Goal: Share content: Share content

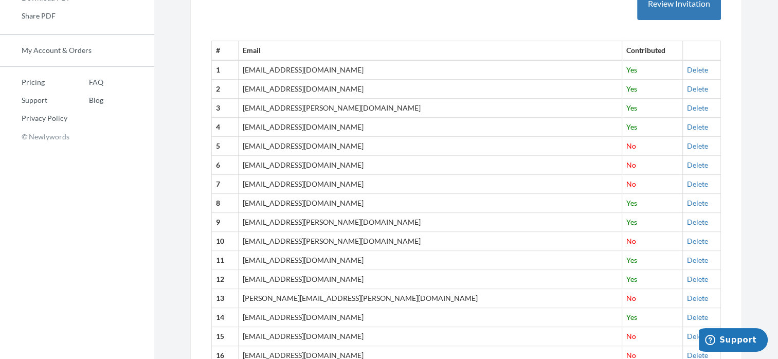
scroll to position [350, 0]
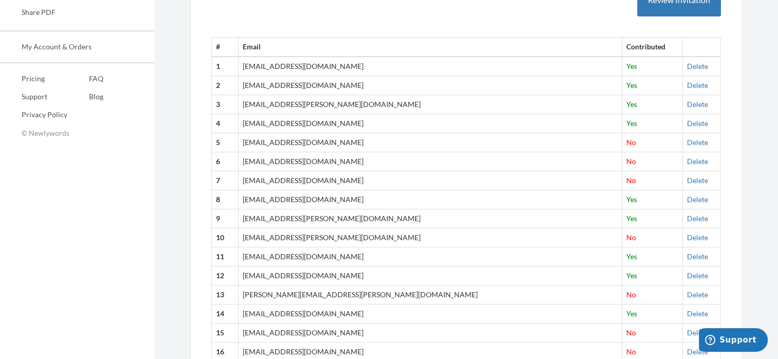
drag, startPoint x: 776, startPoint y: 72, endPoint x: 785, endPoint y: 61, distance: 15.0
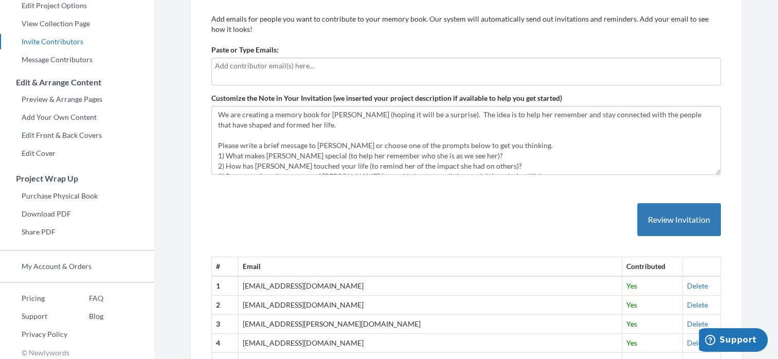
scroll to position [0, 0]
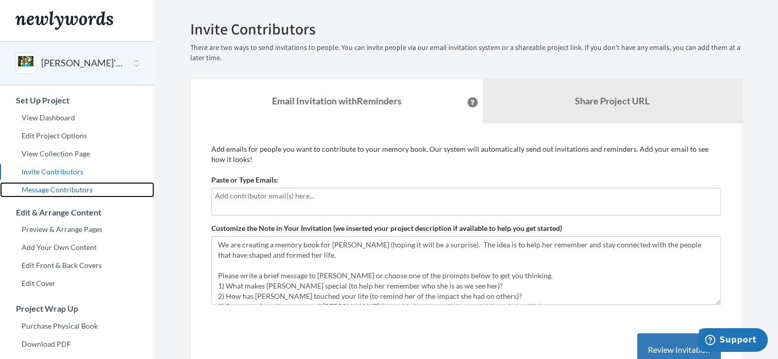
click at [47, 191] on link "Message Contributors" at bounding box center [77, 189] width 154 height 15
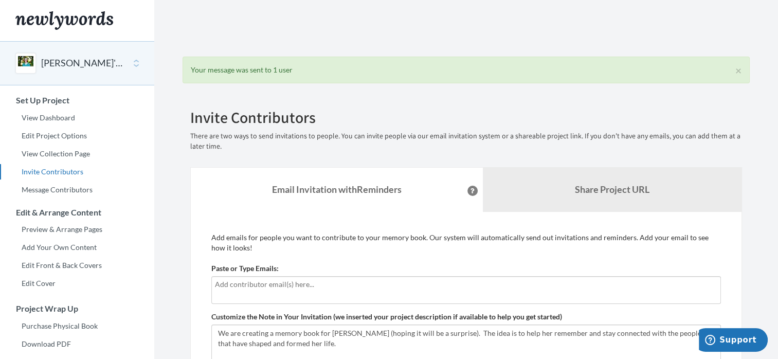
click at [34, 61] on div "Main" at bounding box center [25, 63] width 21 height 21
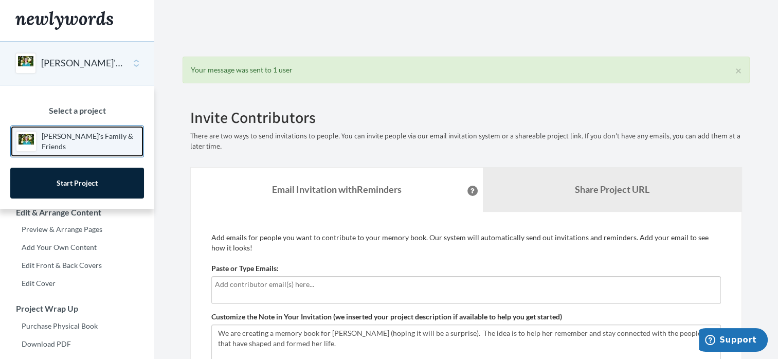
click at [98, 141] on p "[PERSON_NAME]'s Family & Friends" at bounding box center [90, 141] width 97 height 21
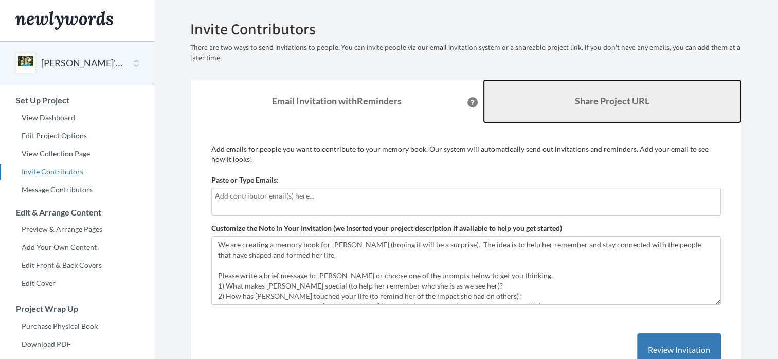
click at [632, 81] on link "Share Project URL" at bounding box center [612, 101] width 259 height 44
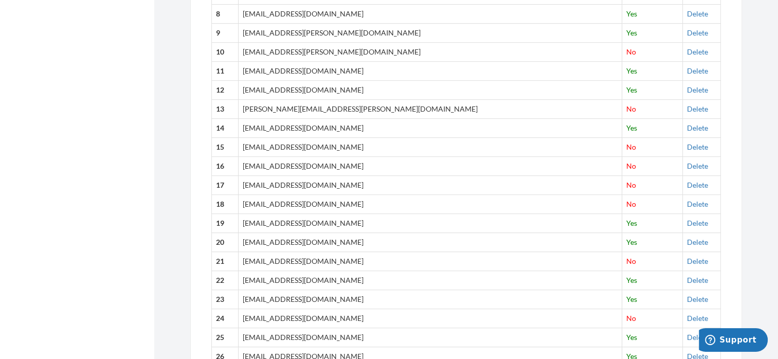
scroll to position [532, 0]
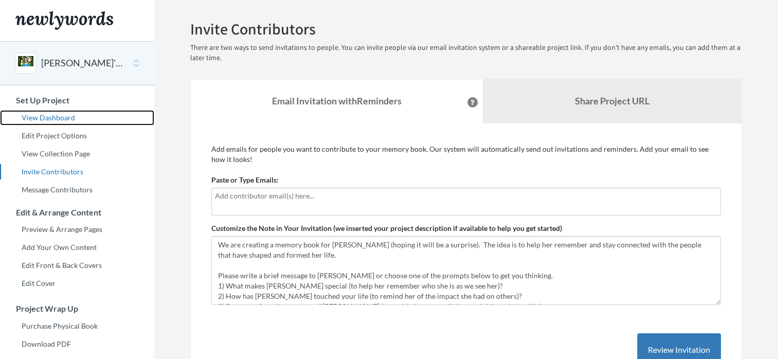
click at [50, 118] on link "View Dashboard" at bounding box center [77, 117] width 154 height 15
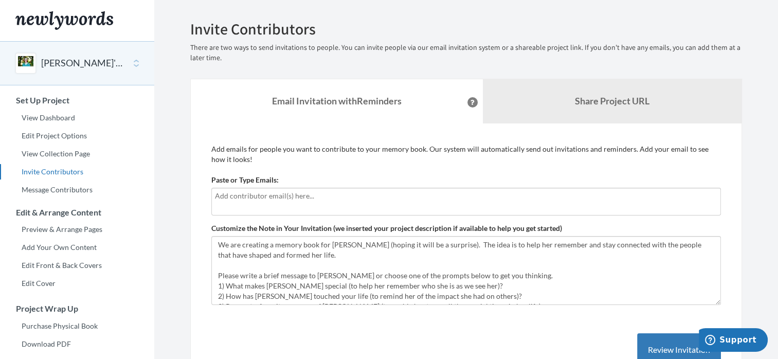
click at [27, 64] on div "Main" at bounding box center [25, 63] width 21 height 21
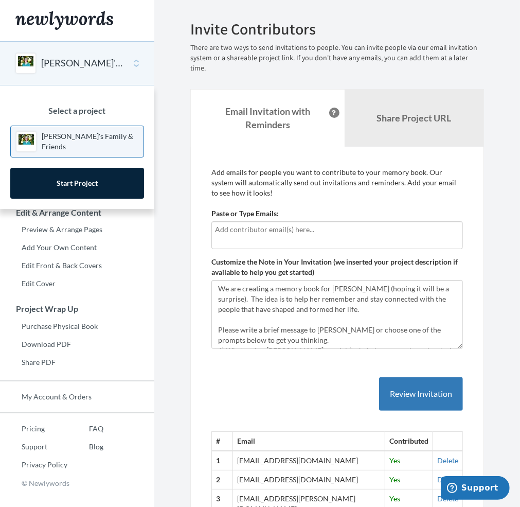
drag, startPoint x: 365, startPoint y: 0, endPoint x: 232, endPoint y: 354, distance: 377.9
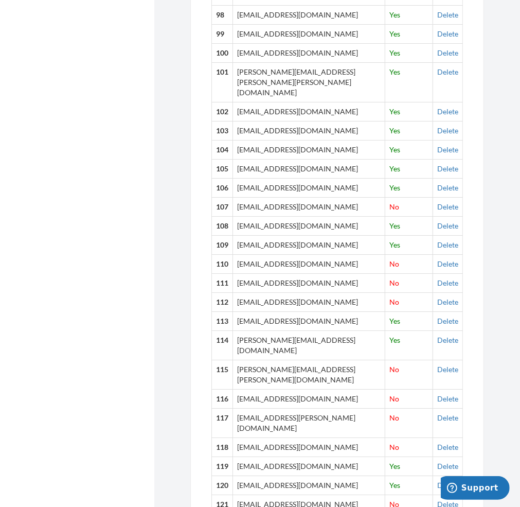
scroll to position [2455, 0]
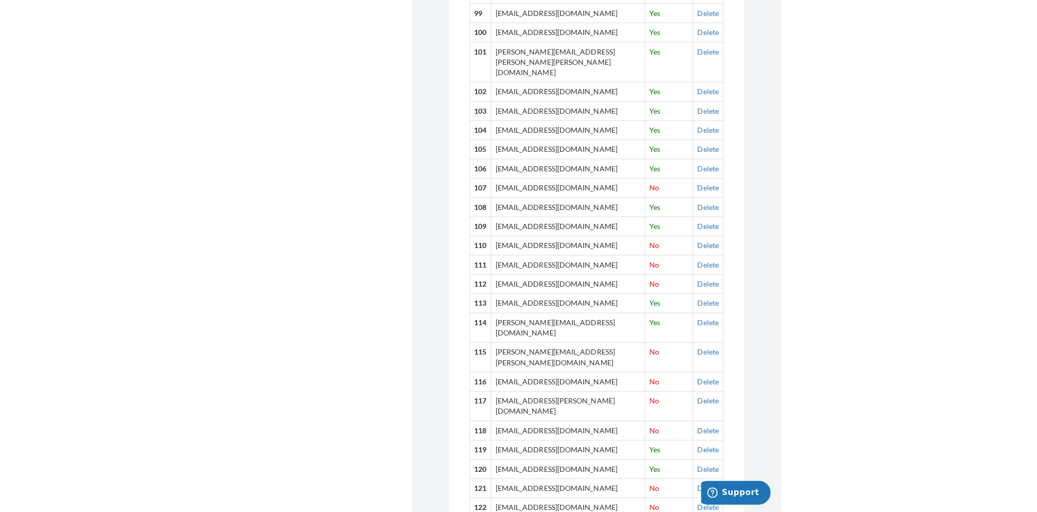
scroll to position [2396, 0]
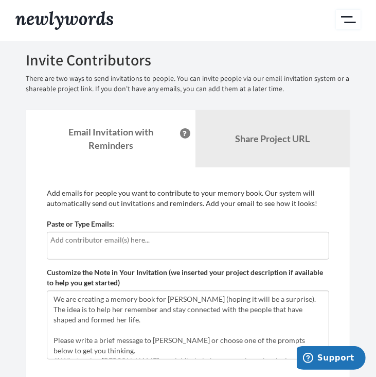
click at [347, 18] on button "Main" at bounding box center [348, 20] width 25 height 20
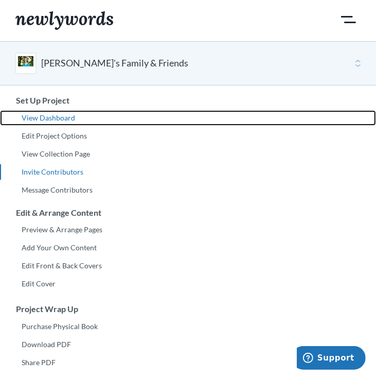
click at [61, 116] on link "View Dashboard" at bounding box center [188, 117] width 376 height 15
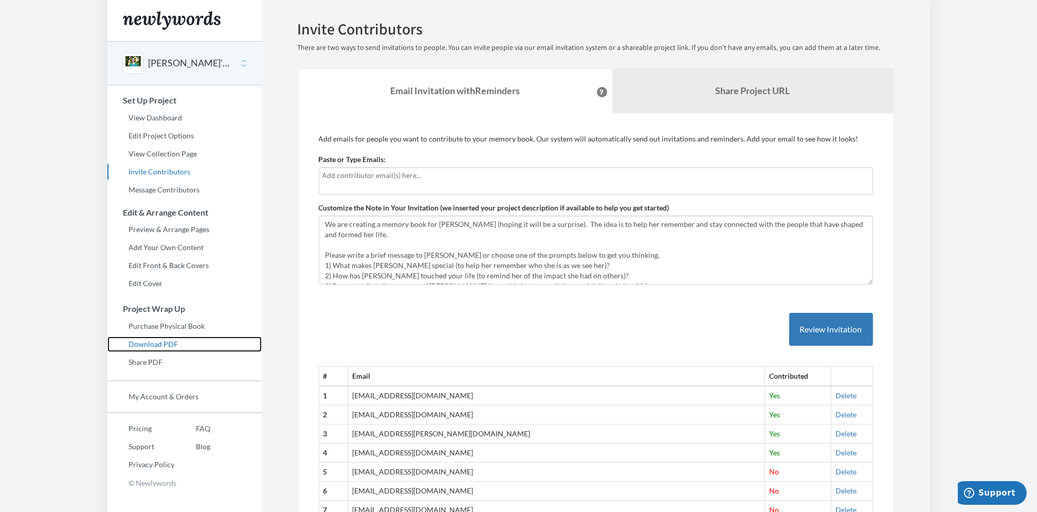
click at [151, 345] on link "Download PDF" at bounding box center [185, 343] width 154 height 15
